Goal: Download file/media

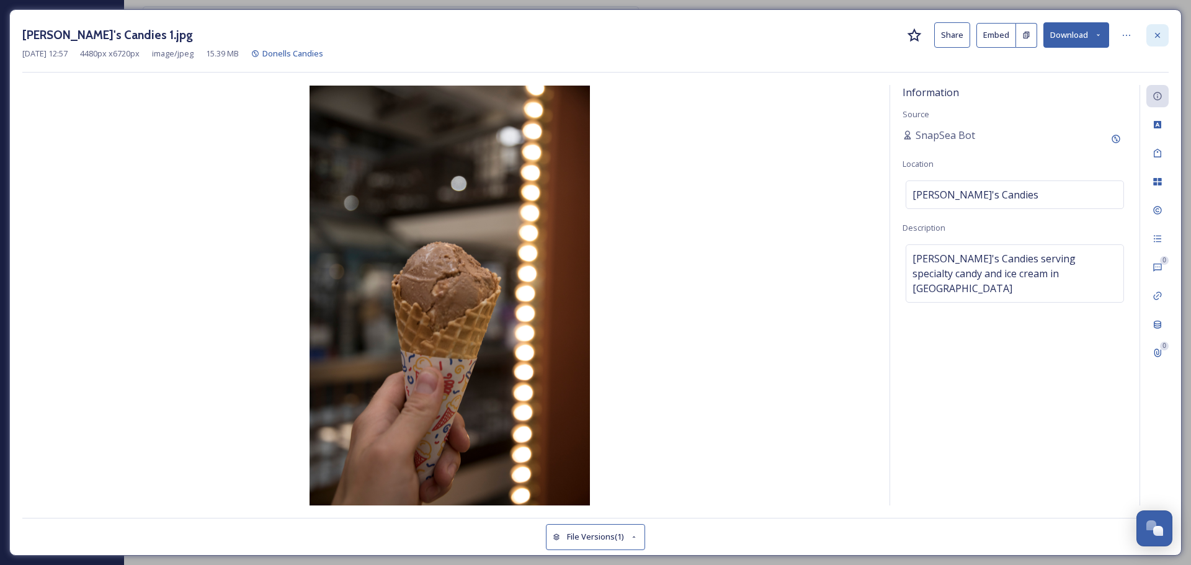
click at [1154, 38] on icon at bounding box center [1157, 35] width 10 height 10
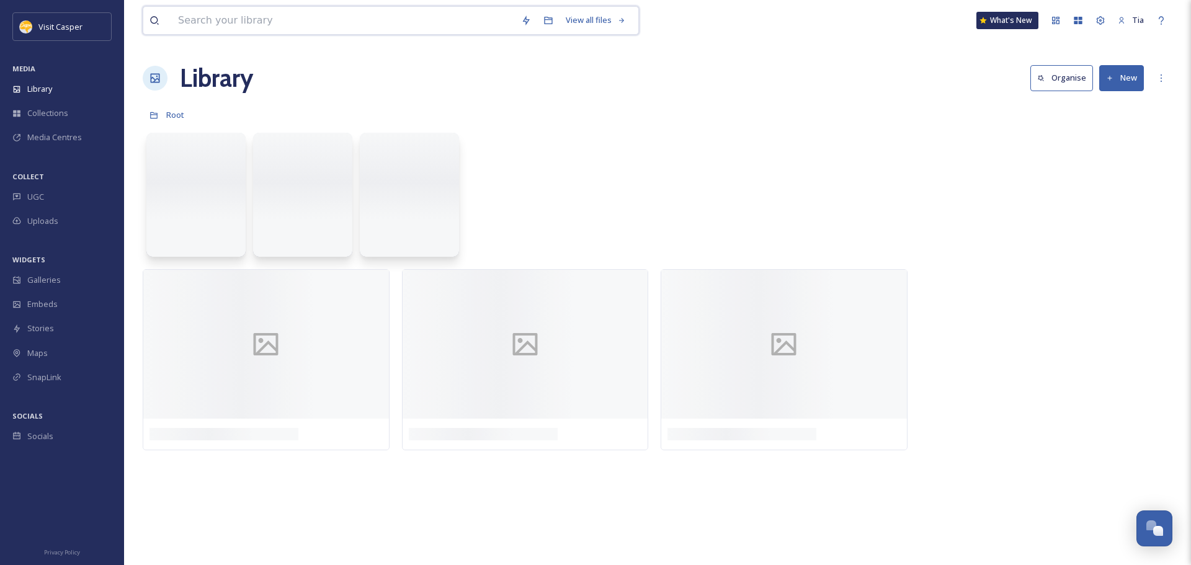
click at [235, 16] on input at bounding box center [343, 20] width 343 height 27
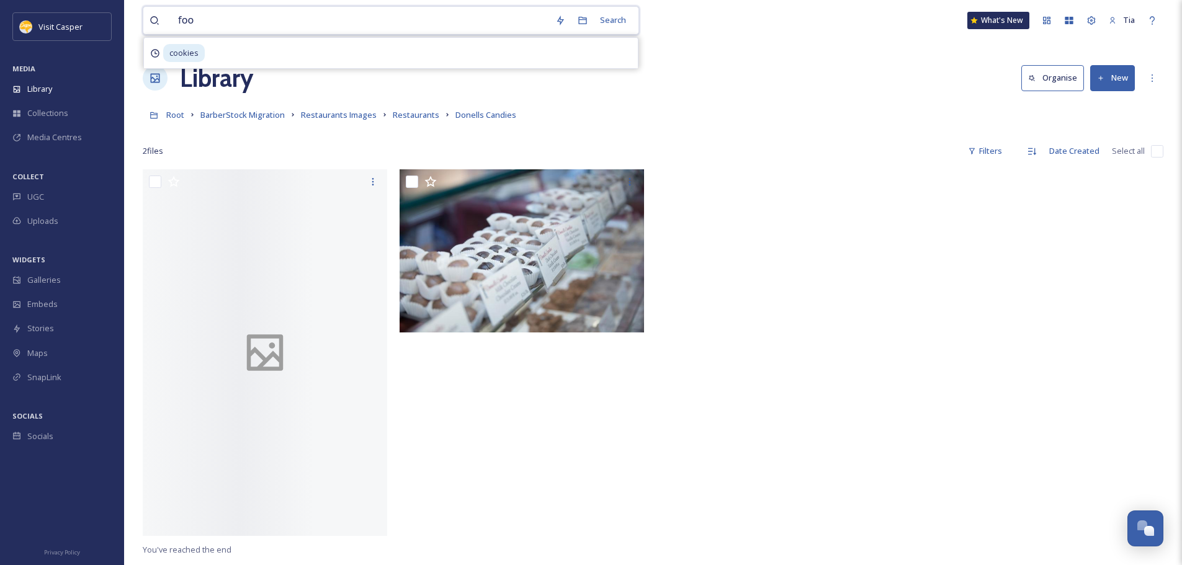
type input "food"
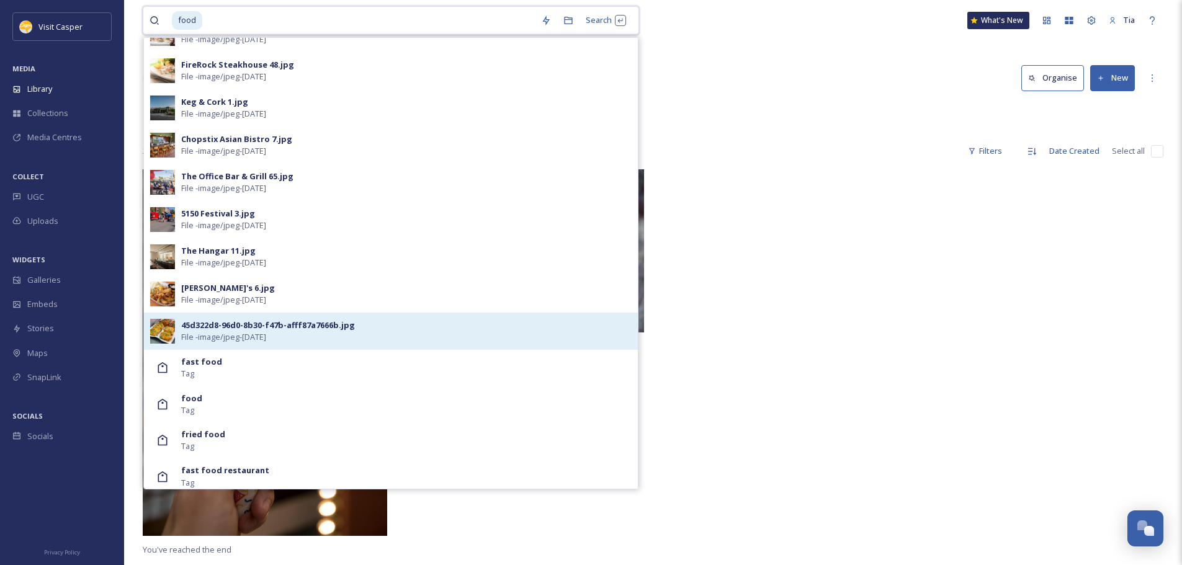
scroll to position [496, 0]
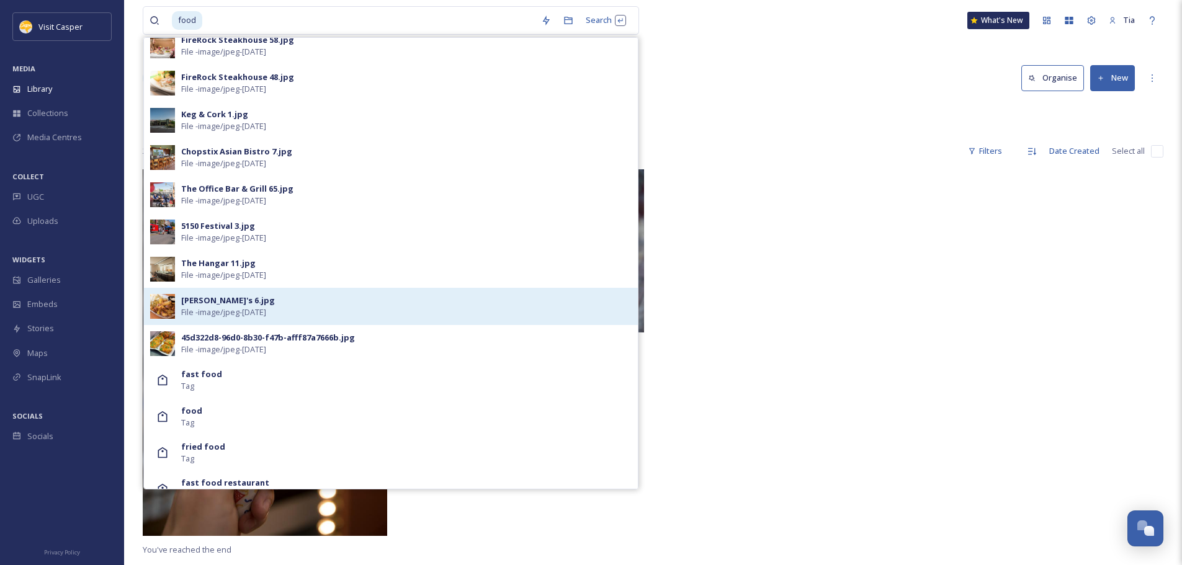
click at [245, 305] on div "[PERSON_NAME]'s 6.jpg" at bounding box center [228, 301] width 94 height 12
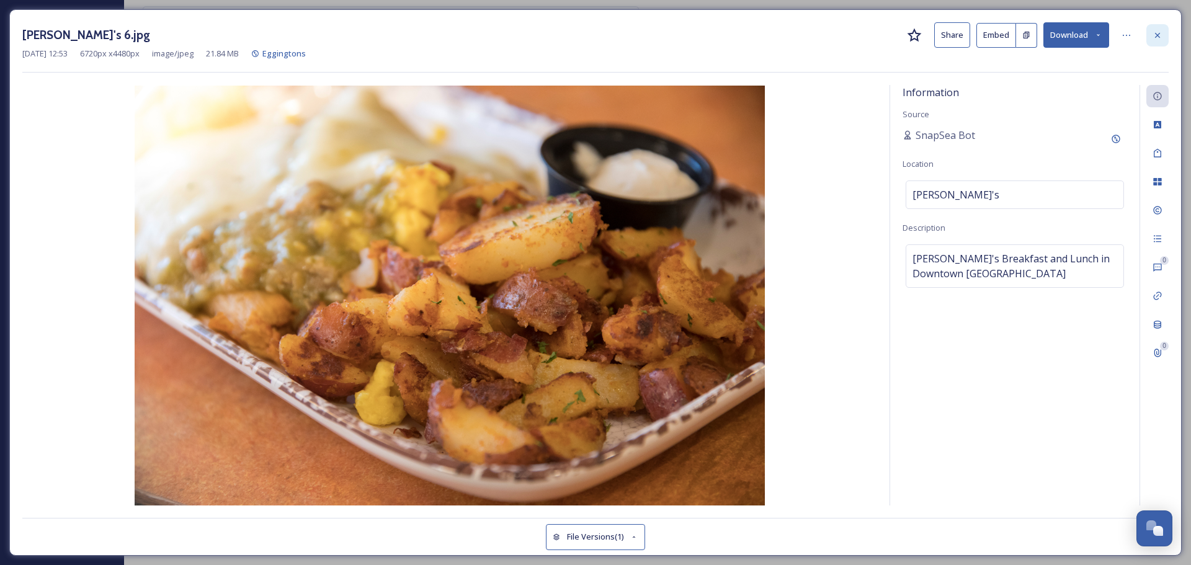
click at [1159, 34] on icon at bounding box center [1157, 35] width 10 height 10
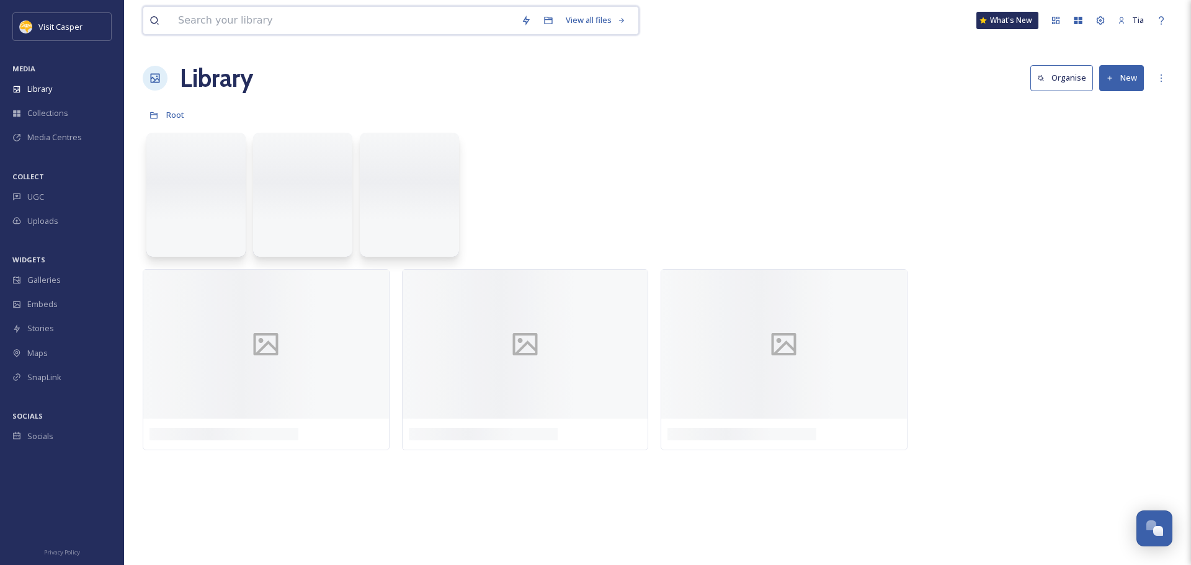
click at [216, 22] on input at bounding box center [343, 20] width 343 height 27
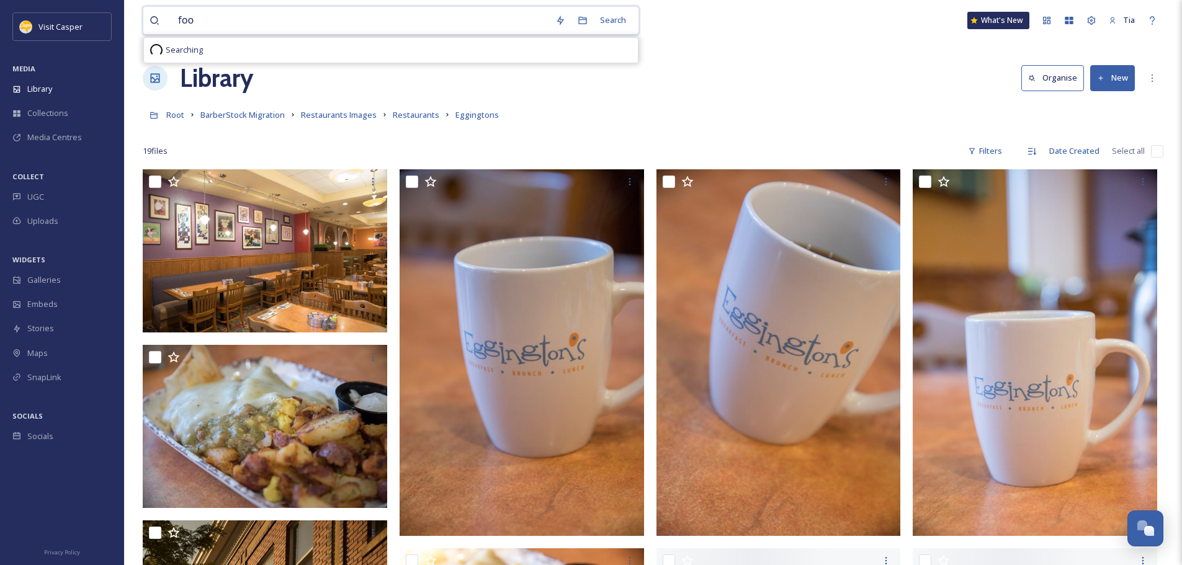
type input "food"
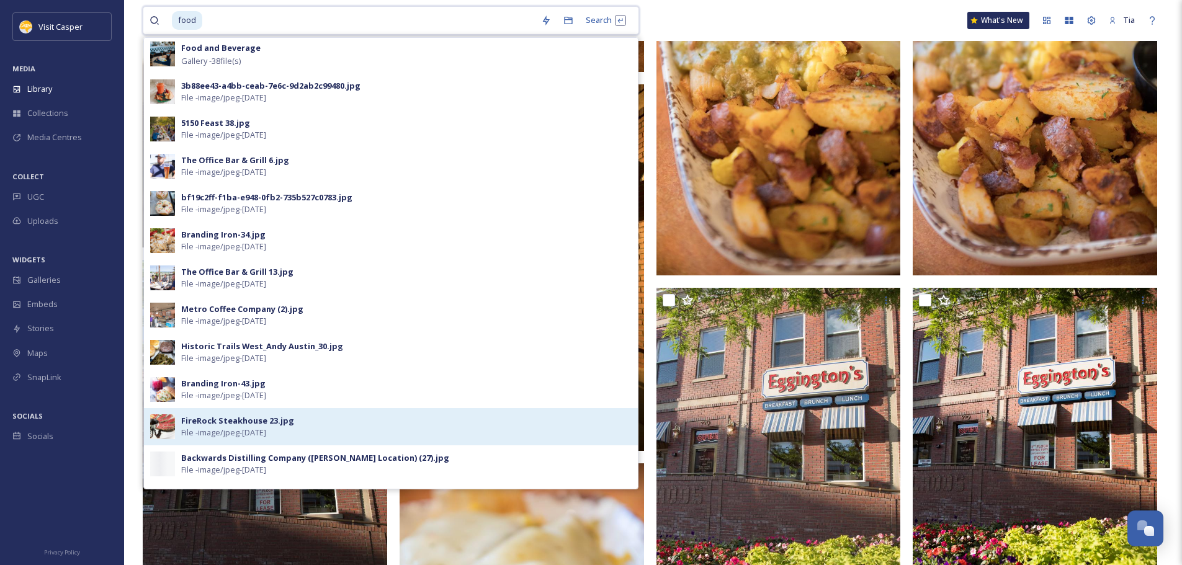
scroll to position [62, 0]
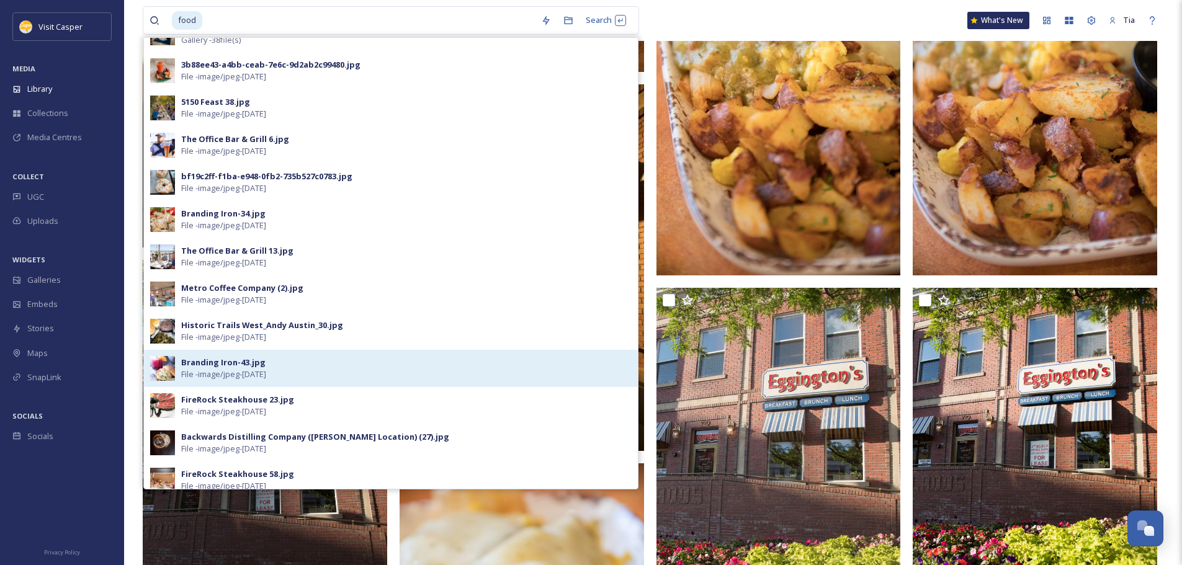
click at [200, 376] on span "File - image/jpeg - [DATE]" at bounding box center [223, 374] width 85 height 12
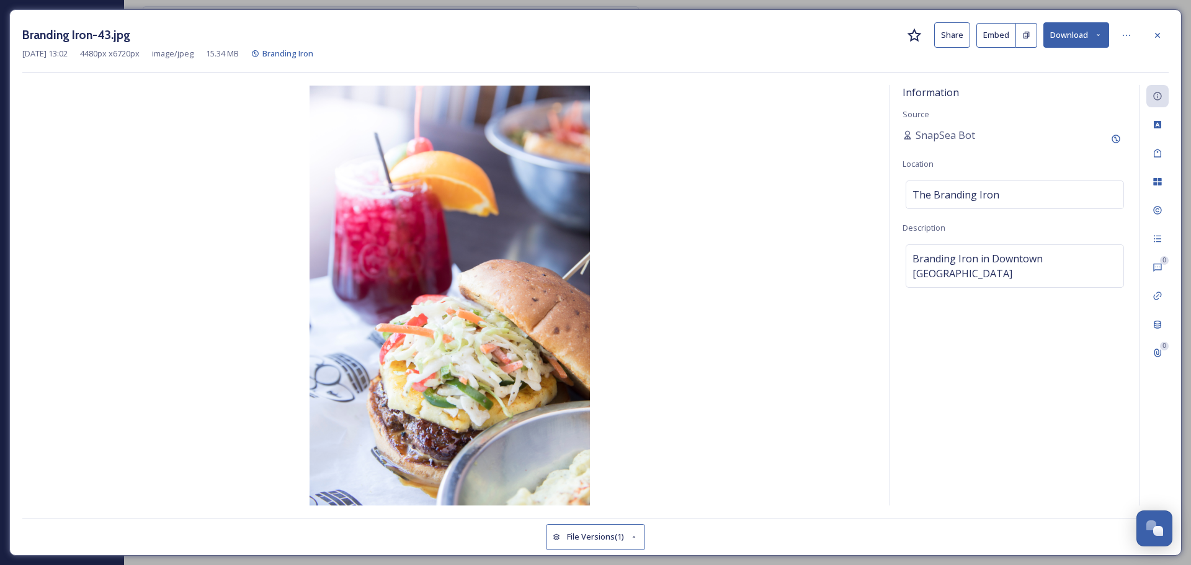
click at [1062, 30] on button "Download" at bounding box center [1076, 34] width 66 height 25
click at [1014, 60] on span "Download Original (4480 x 6720)" at bounding box center [1043, 64] width 117 height 12
click at [1157, 40] on icon at bounding box center [1157, 35] width 10 height 10
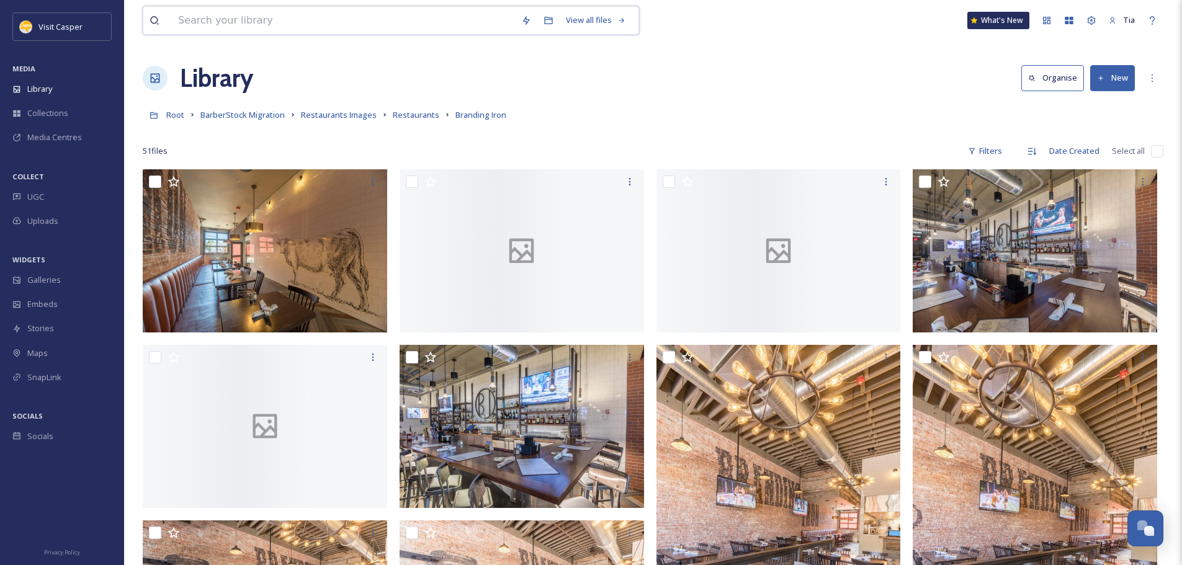
click at [244, 26] on input at bounding box center [343, 20] width 343 height 27
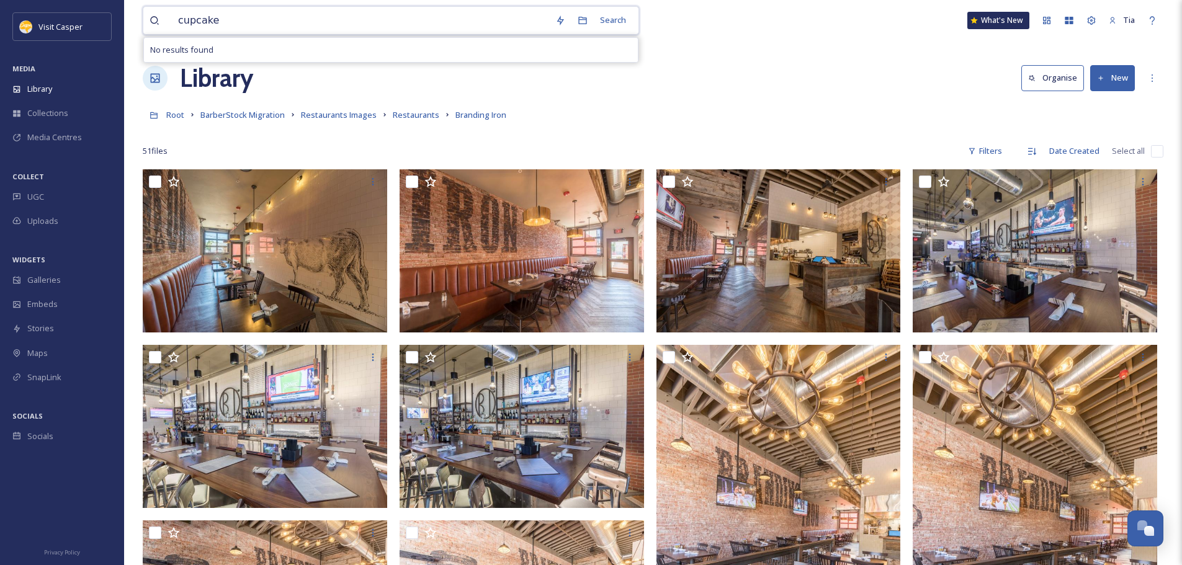
type input "cupcake"
click at [39, 84] on span "Library" at bounding box center [39, 89] width 25 height 12
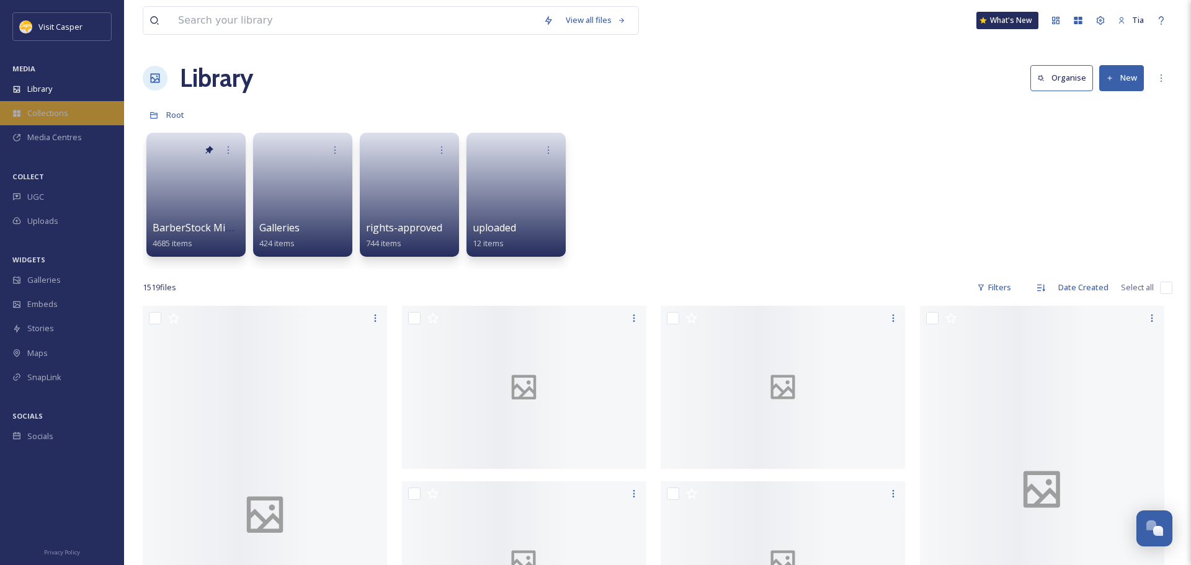
click at [58, 109] on span "Collections" at bounding box center [47, 113] width 41 height 12
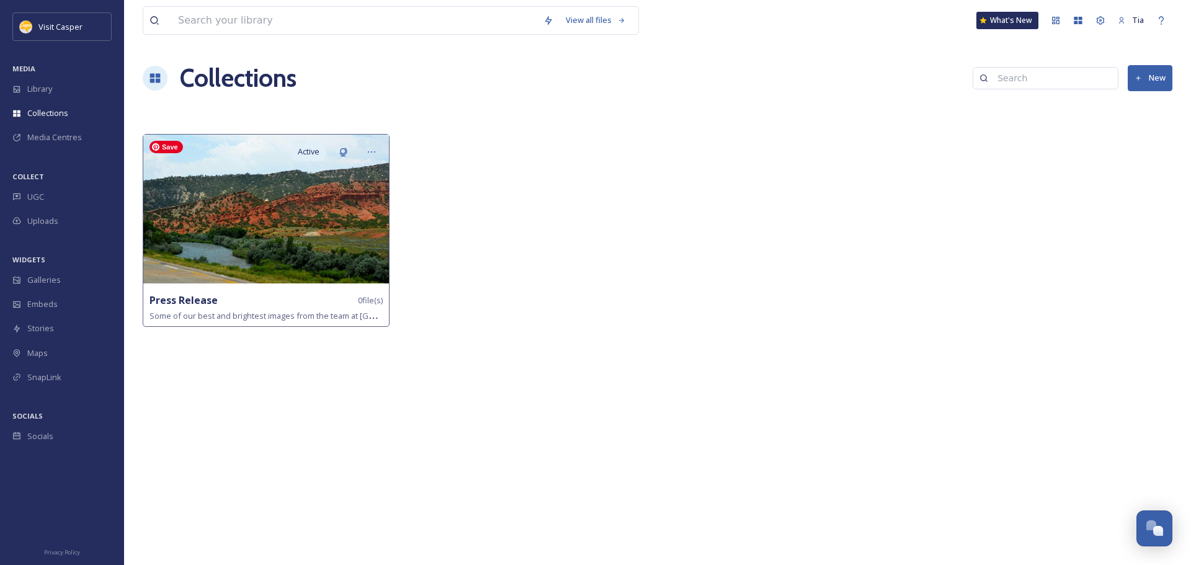
click at [282, 239] on img at bounding box center [266, 209] width 246 height 149
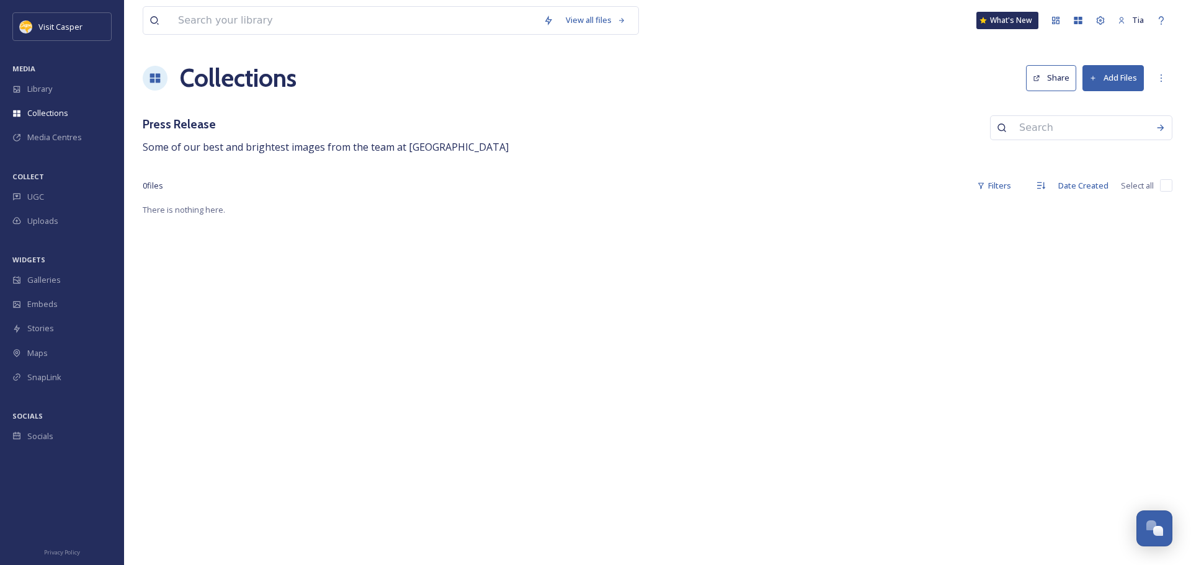
click at [153, 73] on icon at bounding box center [155, 78] width 12 height 12
click at [34, 88] on span "Library" at bounding box center [39, 89] width 25 height 12
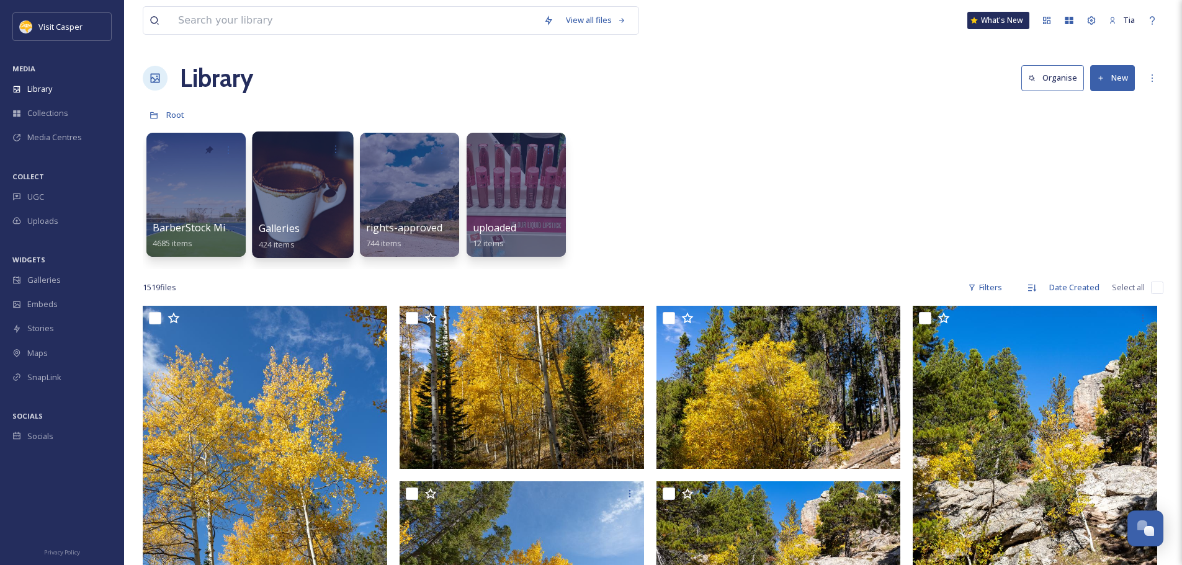
click at [297, 185] on div at bounding box center [302, 194] width 101 height 127
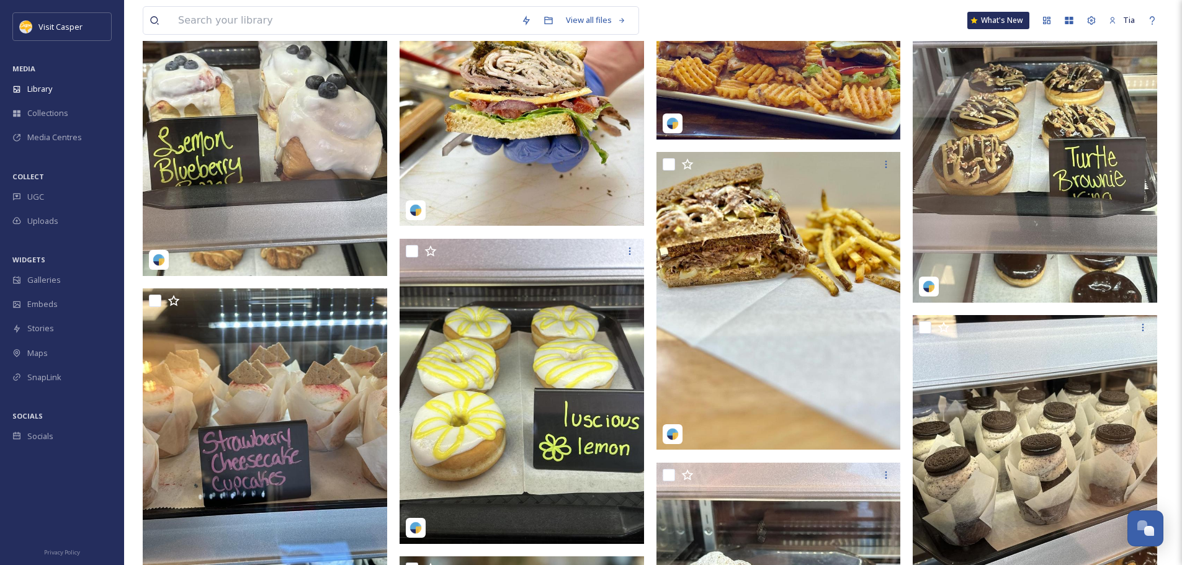
scroll to position [17926, 0]
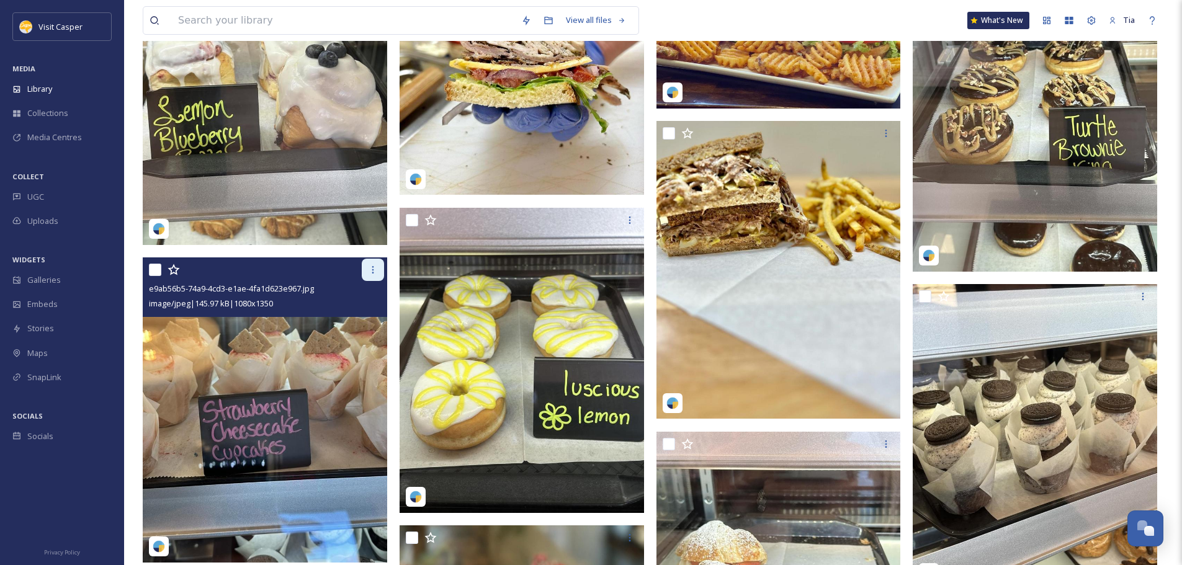
click at [368, 272] on icon at bounding box center [373, 270] width 10 height 10
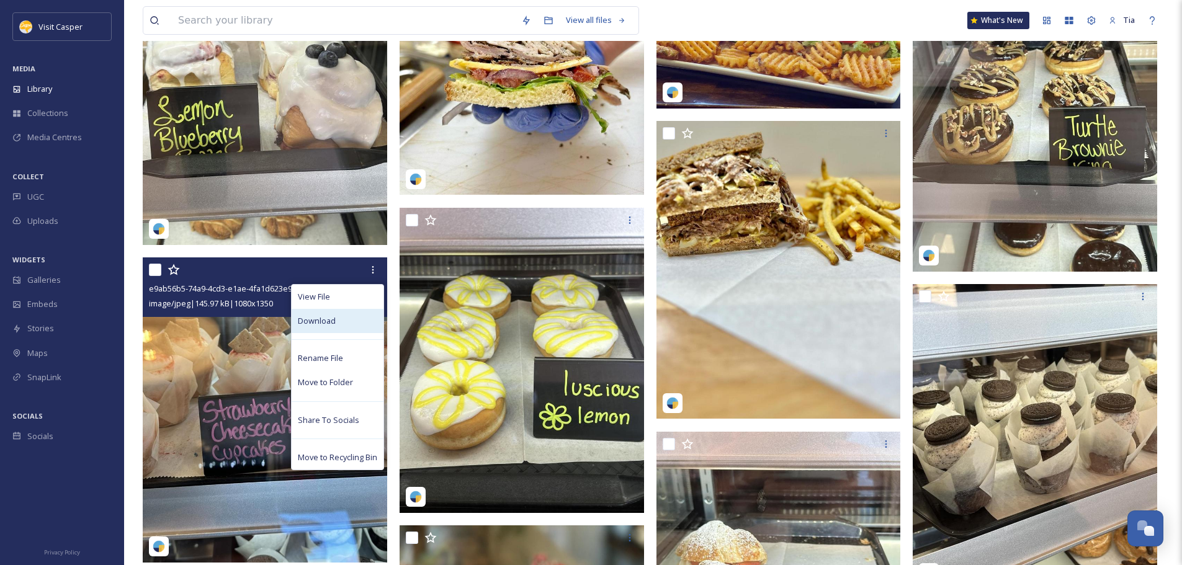
click at [328, 318] on span "Download" at bounding box center [317, 321] width 38 height 12
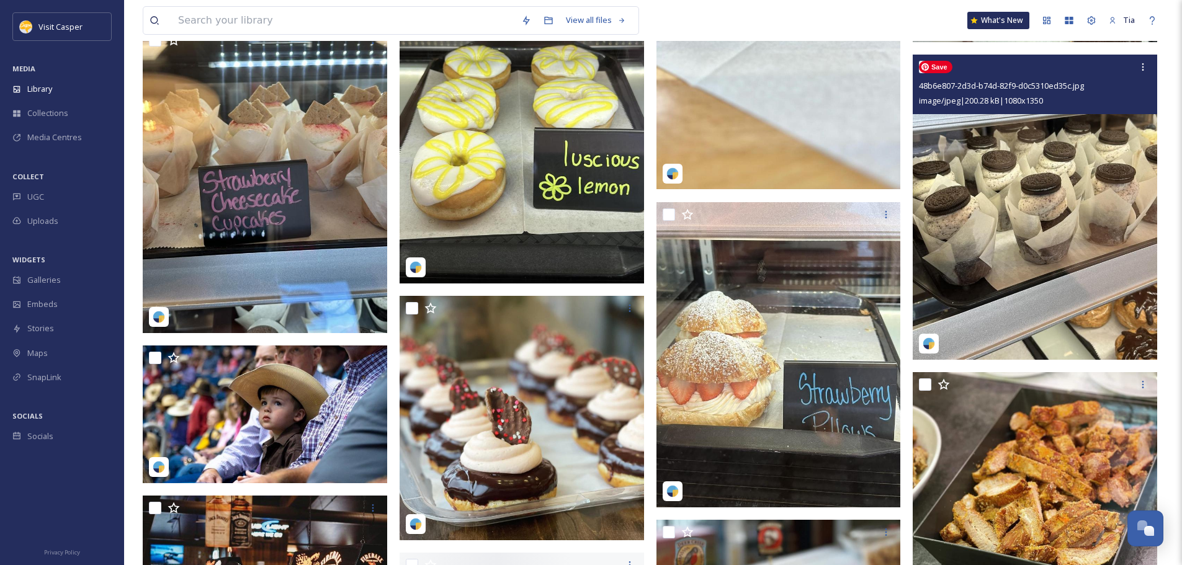
scroll to position [18236, 0]
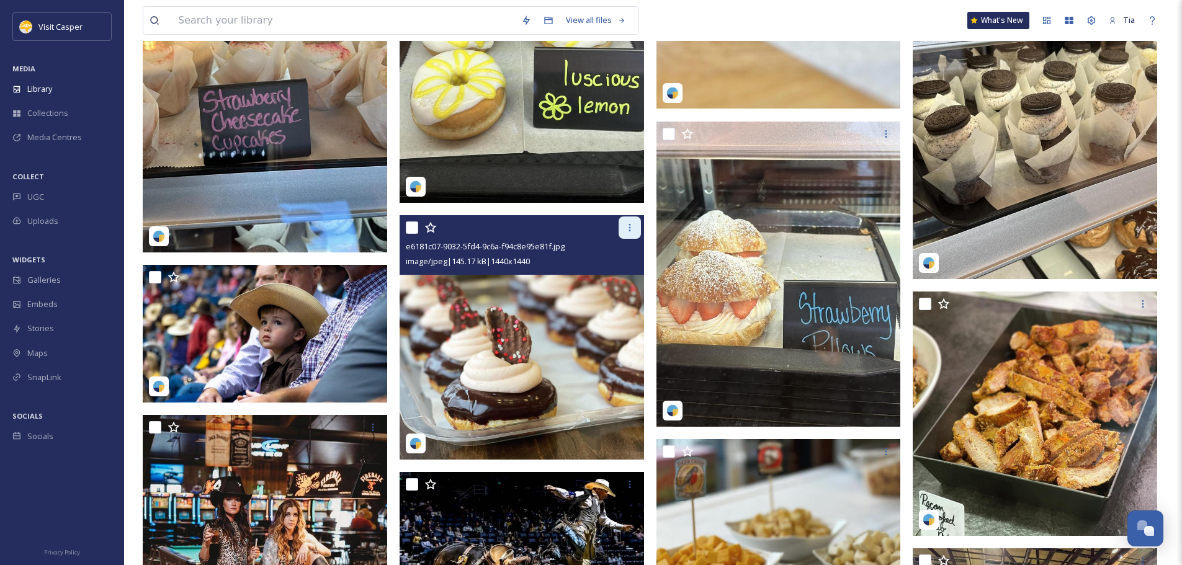
click at [626, 227] on icon at bounding box center [630, 228] width 10 height 10
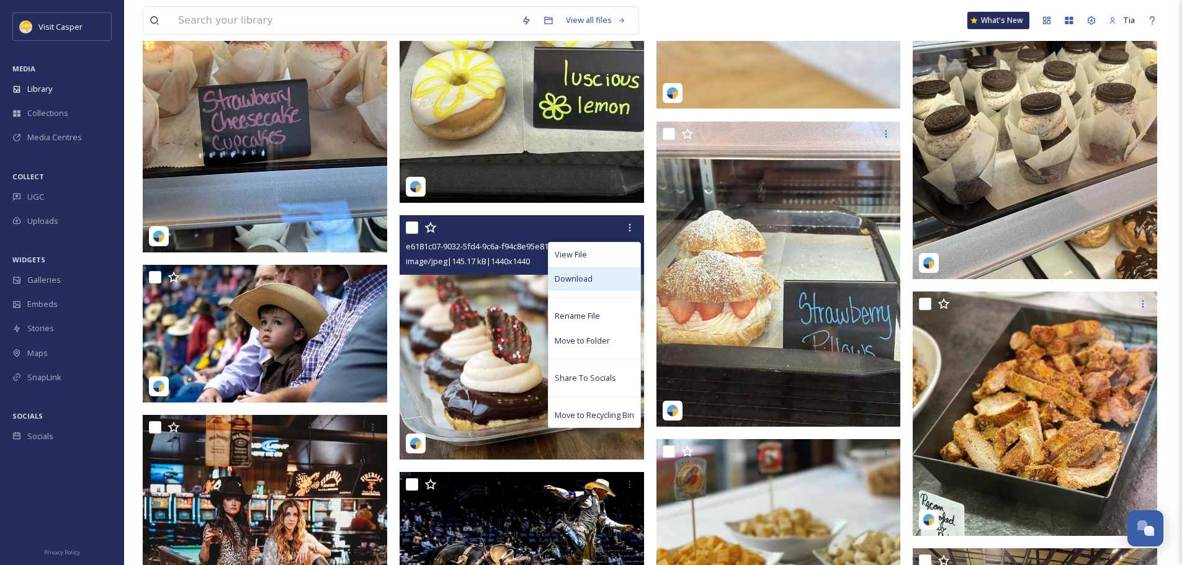
click at [586, 282] on span "Download" at bounding box center [574, 279] width 38 height 12
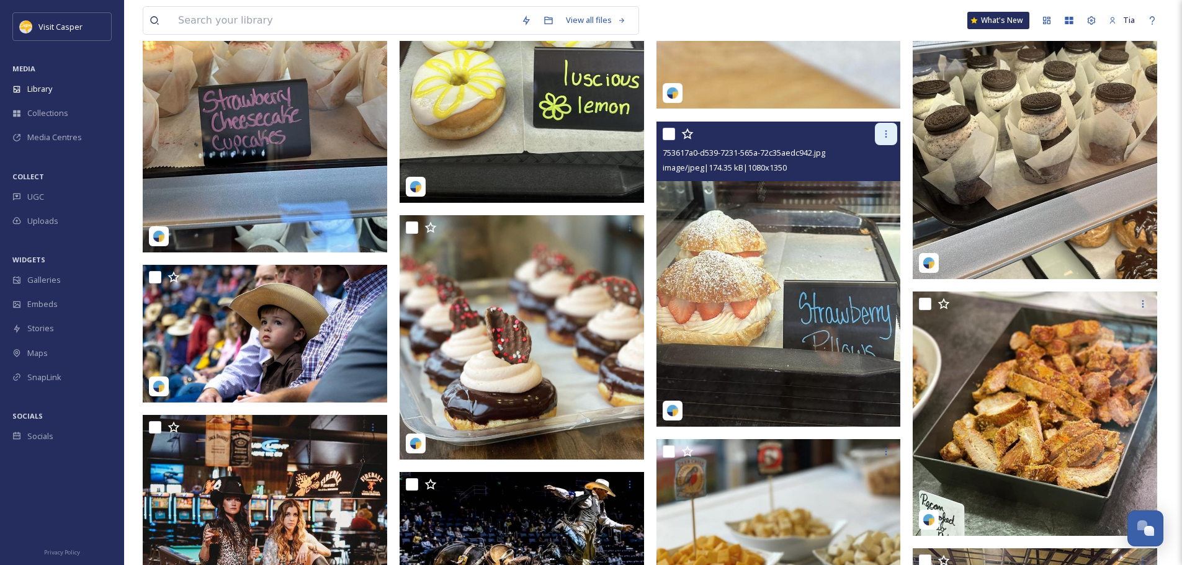
click at [884, 132] on icon at bounding box center [886, 134] width 10 height 10
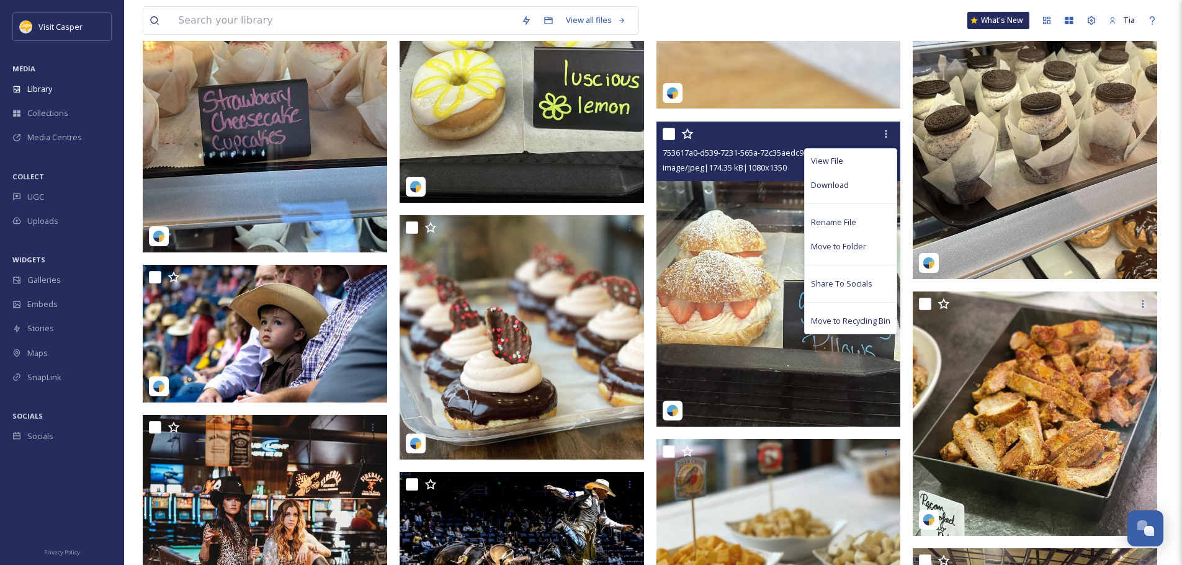
click at [861, 180] on div "Download" at bounding box center [850, 185] width 92 height 24
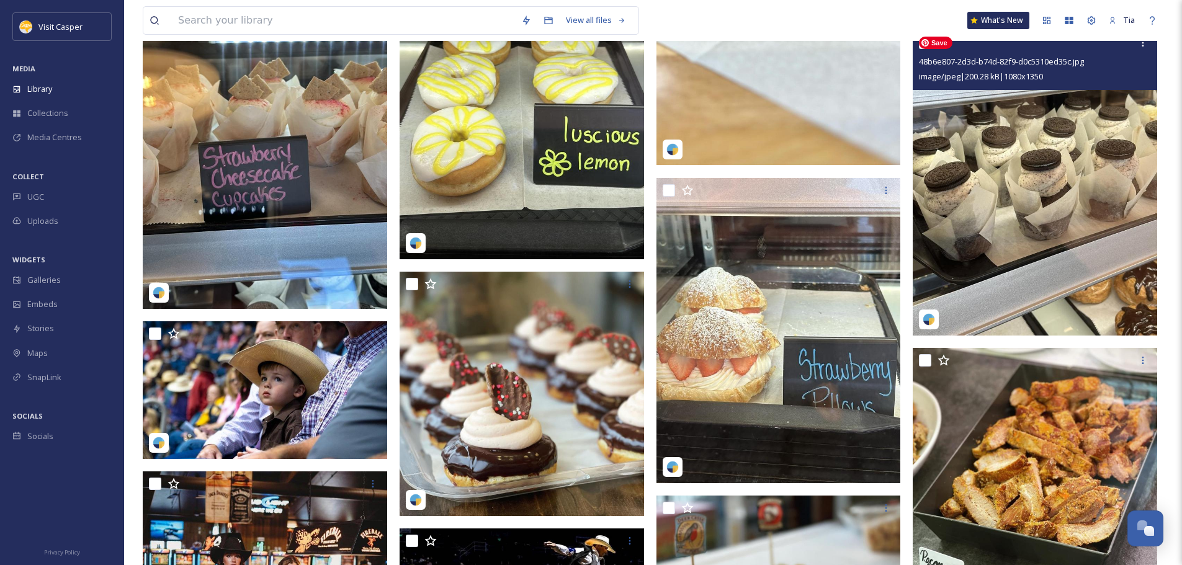
scroll to position [18112, 0]
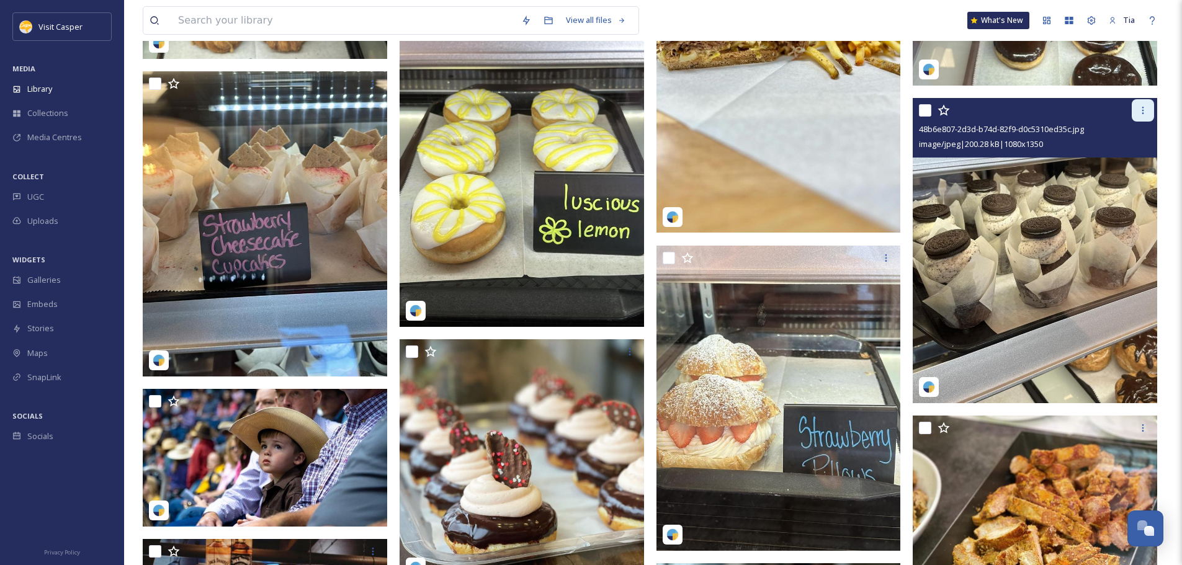
click at [1144, 107] on icon at bounding box center [1143, 110] width 10 height 10
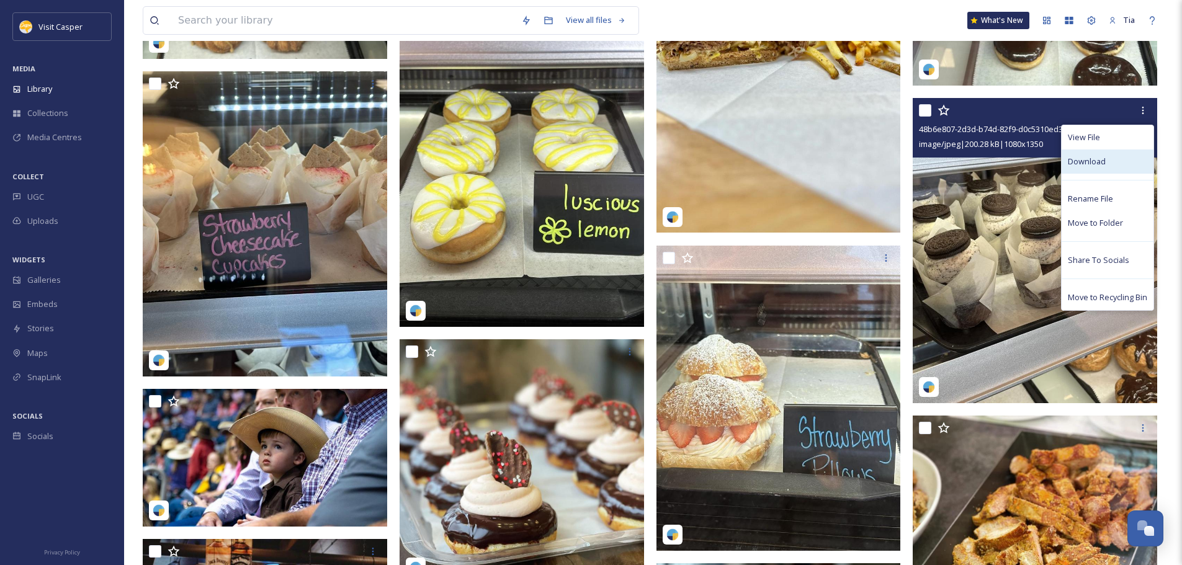
click at [1120, 163] on div "Download" at bounding box center [1107, 161] width 92 height 24
